Goal: Navigation & Orientation: Find specific page/section

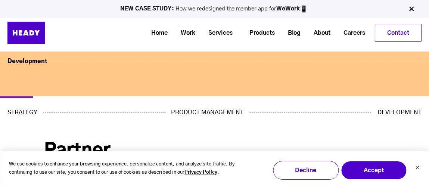
scroll to position [319, 0]
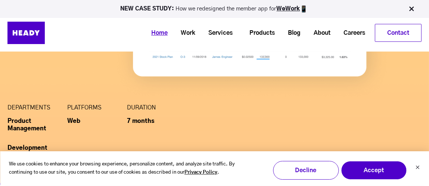
click at [160, 33] on link "Home" at bounding box center [156, 33] width 29 height 14
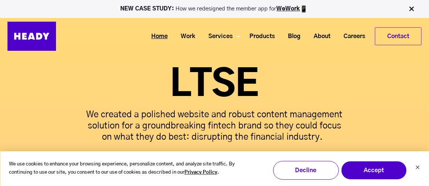
click at [155, 35] on link "Home" at bounding box center [156, 36] width 29 height 14
click at [318, 35] on link "About" at bounding box center [319, 36] width 30 height 14
